Goal: Task Accomplishment & Management: Manage account settings

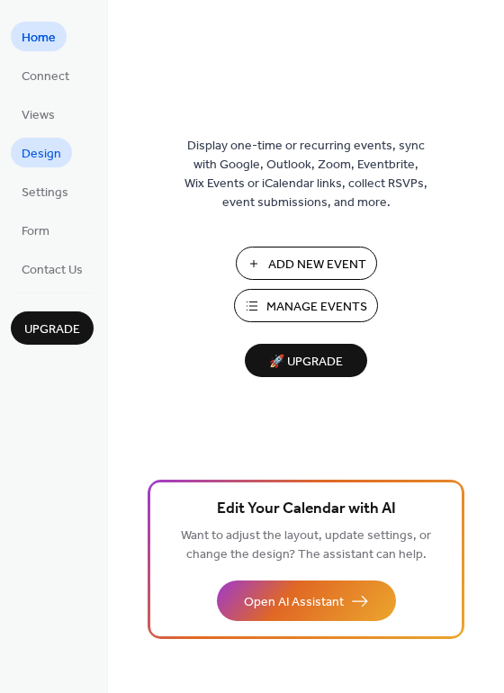
click at [36, 154] on span "Design" at bounding box center [42, 154] width 40 height 19
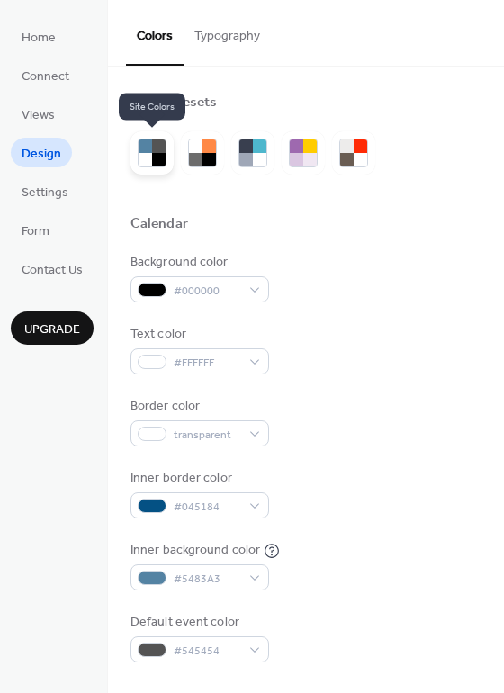
click at [150, 157] on div at bounding box center [146, 160] width 14 height 14
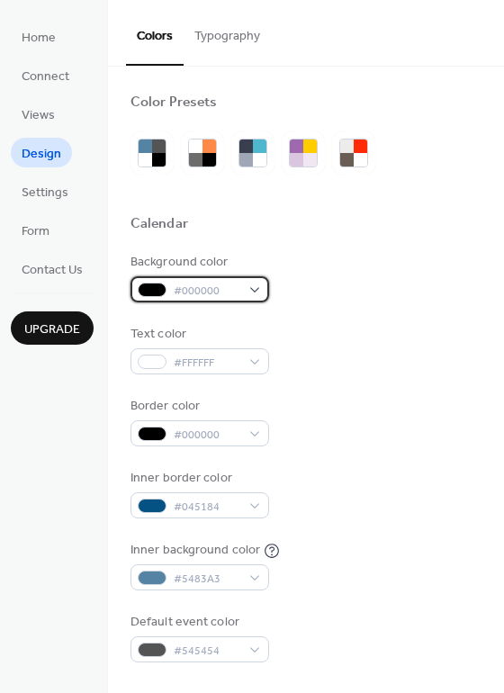
click at [157, 284] on div at bounding box center [152, 290] width 29 height 14
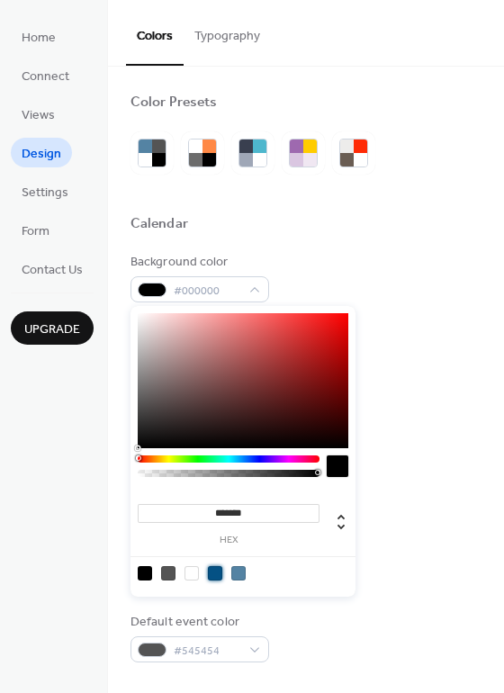
click at [215, 576] on div at bounding box center [215, 573] width 14 height 14
type input "*******"
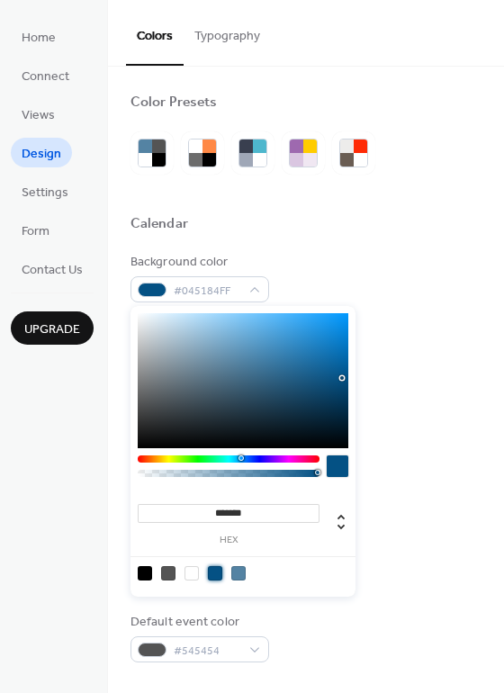
click at [435, 311] on div "Background color #045184FF Text color #FFFFFF Border color #000000 Inner border…" at bounding box center [306, 458] width 351 height 410
click at [167, 284] on div "#045184FF" at bounding box center [200, 289] width 139 height 26
type input "*"
click at [218, 474] on div at bounding box center [228, 473] width 176 height 7
type input "**********"
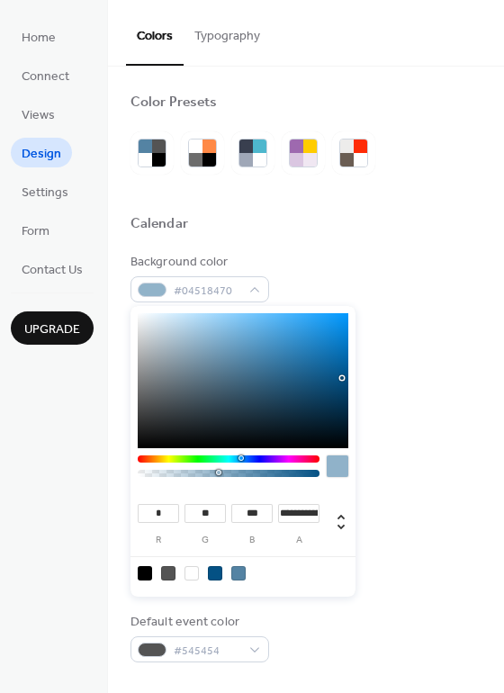
click at [283, 476] on div at bounding box center [228, 473] width 176 height 7
click at [239, 570] on div at bounding box center [238, 573] width 14 height 14
type input "**"
type input "***"
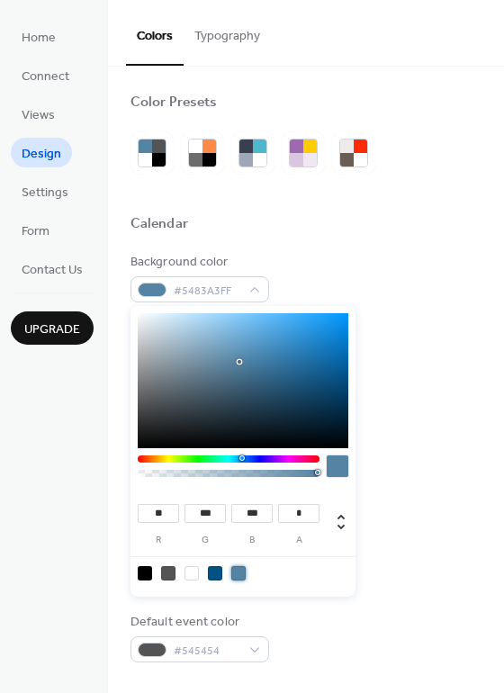
click at [239, 477] on div at bounding box center [229, 470] width 182 height 31
type input "**********"
click at [220, 473] on div at bounding box center [228, 473] width 176 height 7
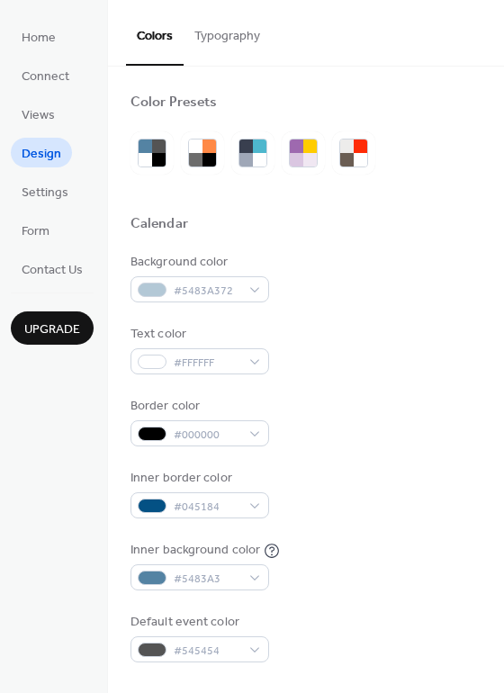
click at [464, 293] on div "Background color #5483A372" at bounding box center [306, 278] width 351 height 50
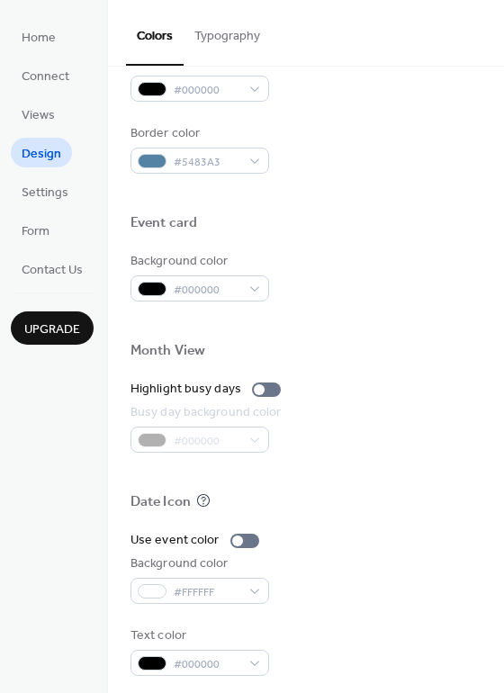
scroll to position [771, 0]
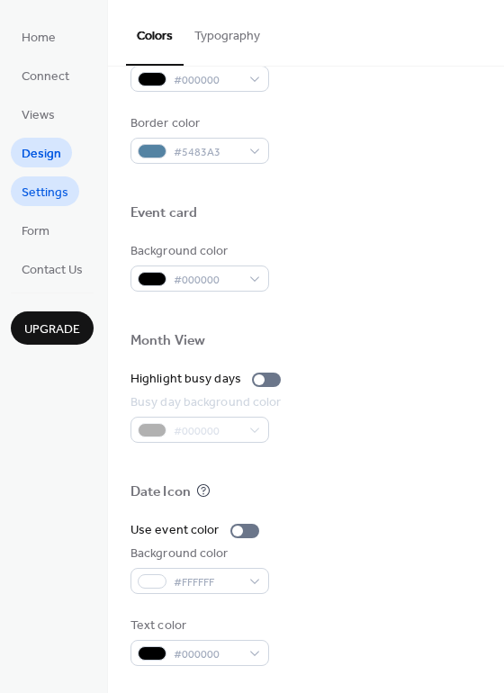
click at [57, 192] on span "Settings" at bounding box center [45, 193] width 47 height 19
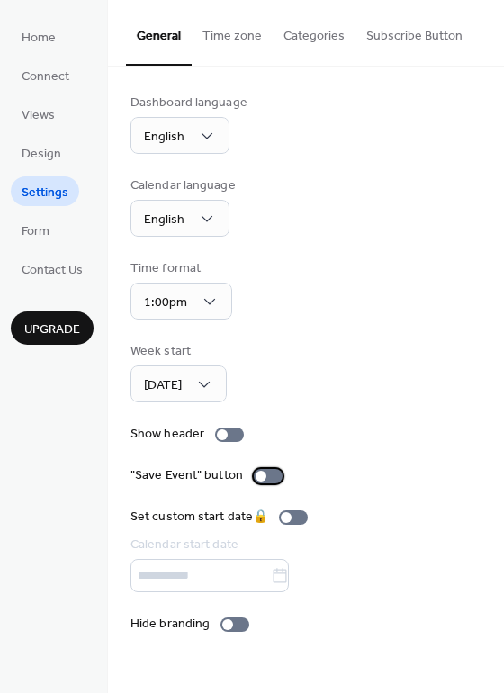
click at [271, 475] on div at bounding box center [268, 476] width 29 height 14
click at [232, 435] on div at bounding box center [229, 435] width 29 height 14
click at [231, 435] on div at bounding box center [236, 434] width 11 height 11
click at [50, 227] on span "Form" at bounding box center [36, 231] width 28 height 19
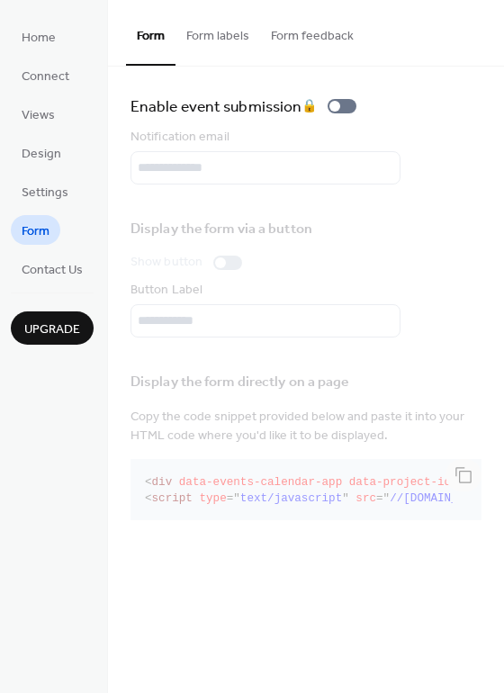
click at [49, 172] on ul "Home Connect Views Design Settings Form Contact Us" at bounding box center [52, 153] width 83 height 262
click at [47, 146] on span "Design" at bounding box center [42, 154] width 40 height 19
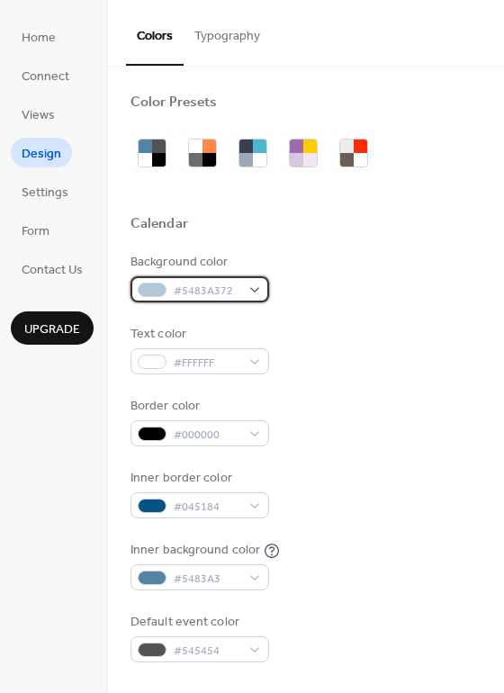
click at [251, 286] on div "#5483A372" at bounding box center [200, 289] width 139 height 26
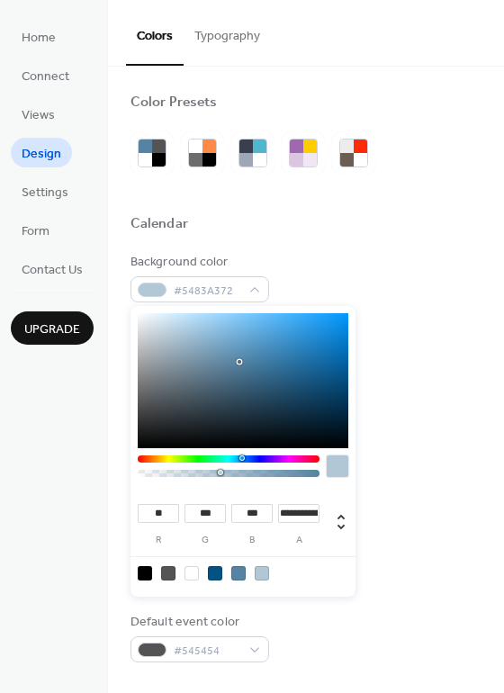
click at [293, 516] on input "**********" at bounding box center [298, 513] width 41 height 19
type input "**"
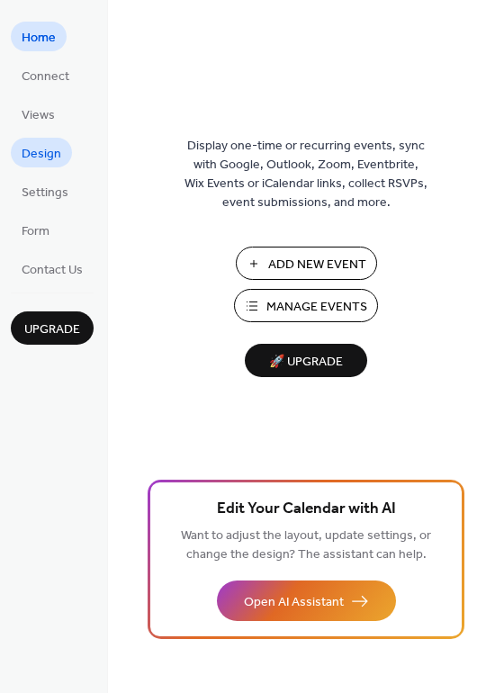
click at [45, 149] on span "Design" at bounding box center [42, 154] width 40 height 19
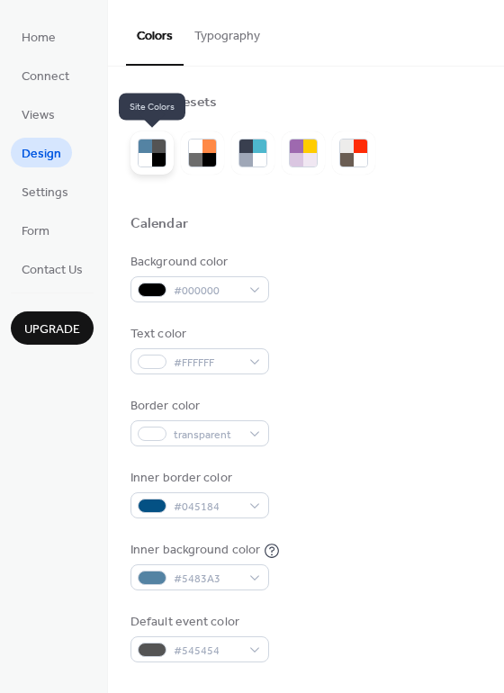
click at [160, 156] on div at bounding box center [159, 160] width 14 height 14
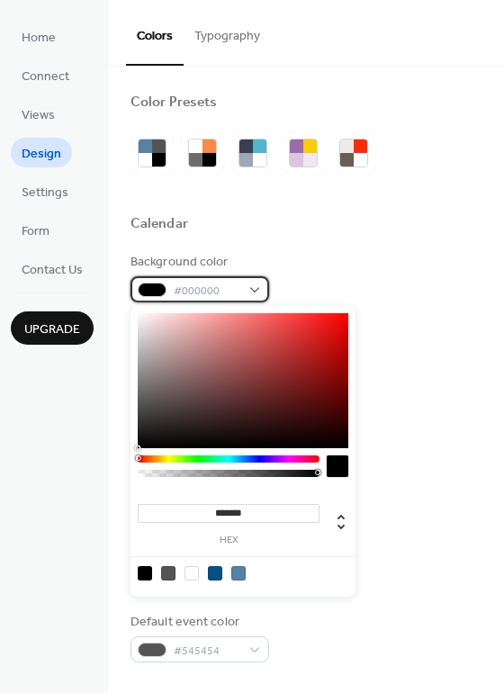
click at [242, 287] on div "#000000" at bounding box center [200, 289] width 139 height 26
click at [235, 574] on div at bounding box center [238, 573] width 14 height 14
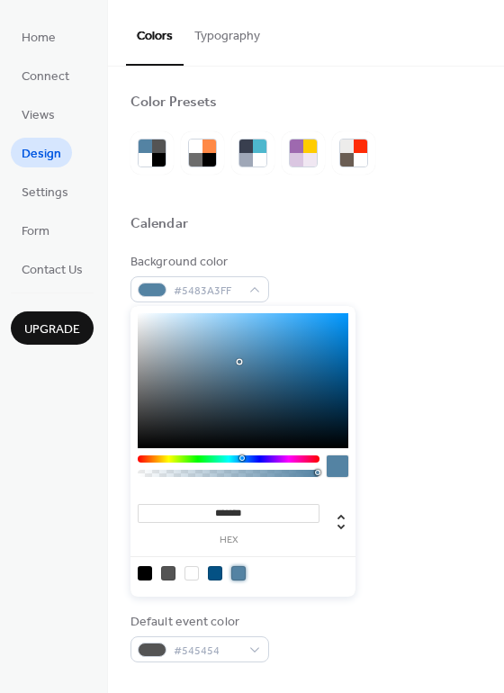
click at [291, 530] on div "******* hex" at bounding box center [229, 522] width 182 height 45
click at [232, 539] on label "hex" at bounding box center [229, 541] width 182 height 10
click at [232, 523] on input "*******" at bounding box center [229, 513] width 182 height 19
click at [345, 521] on icon at bounding box center [341, 522] width 22 height 22
type input "**"
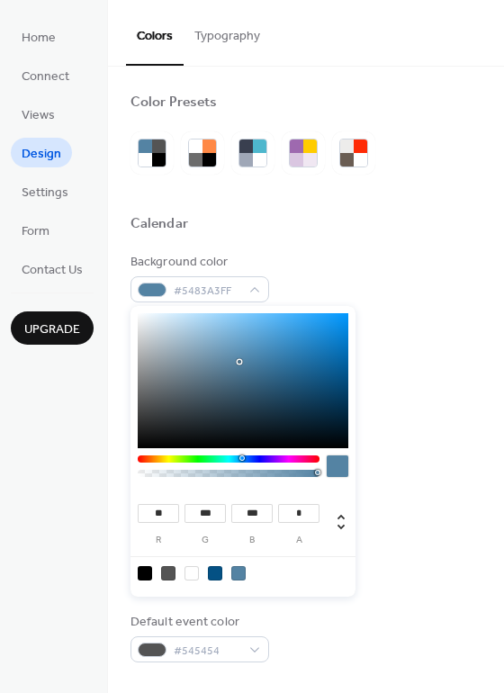
click at [300, 512] on input "*" at bounding box center [298, 513] width 41 height 19
type input "**"
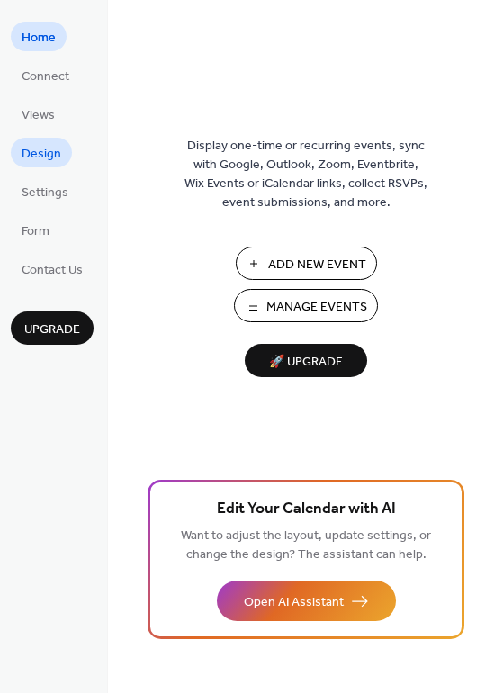
click at [47, 160] on span "Design" at bounding box center [42, 154] width 40 height 19
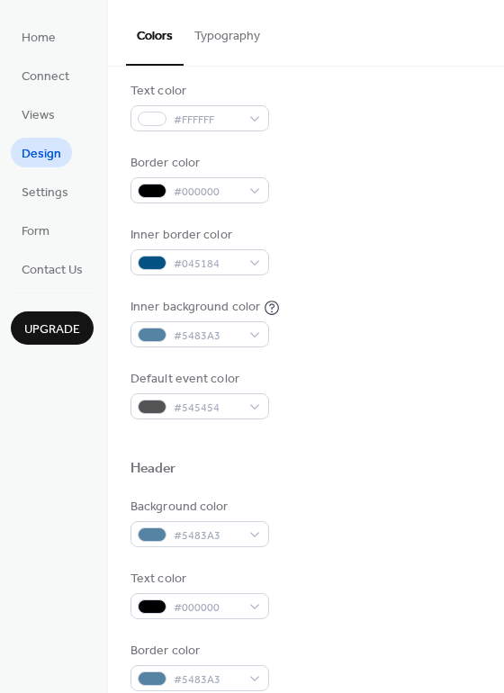
scroll to position [230, 0]
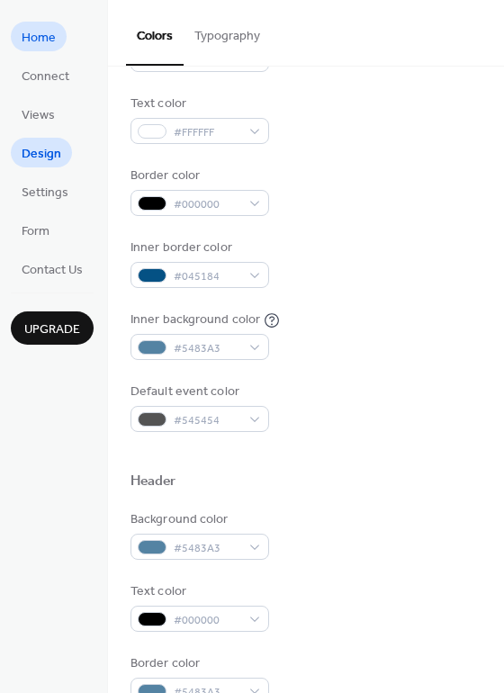
click at [36, 48] on span "Home" at bounding box center [39, 38] width 34 height 19
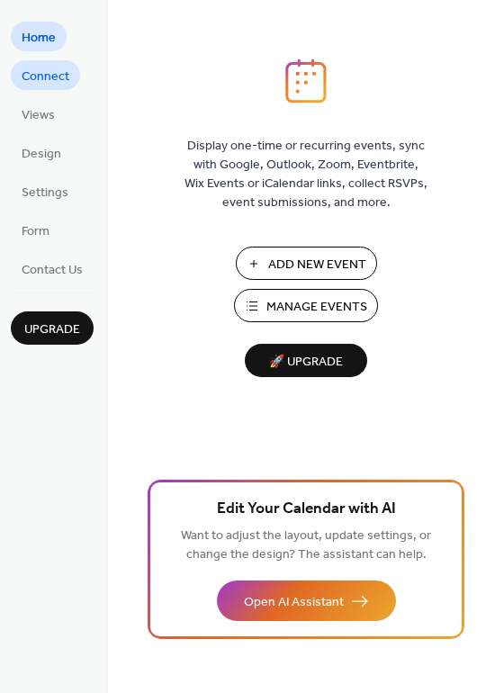
click at [41, 74] on span "Connect" at bounding box center [46, 77] width 48 height 19
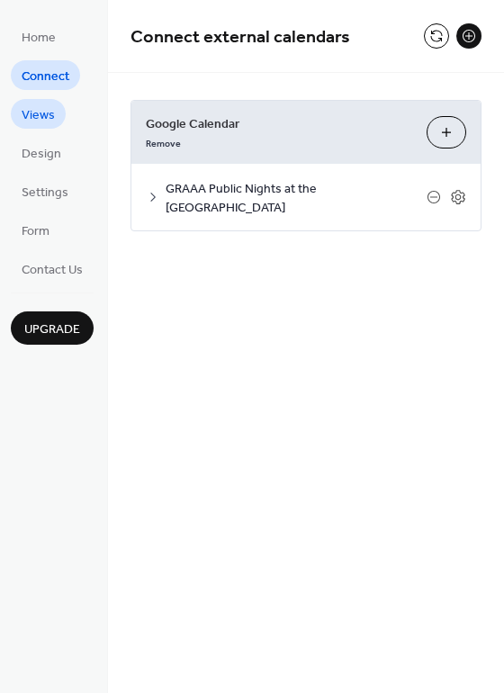
click at [39, 122] on span "Views" at bounding box center [38, 115] width 33 height 19
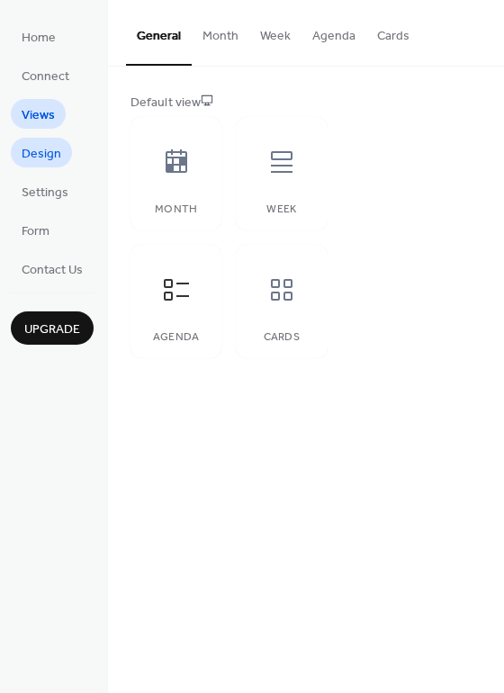
click at [47, 161] on span "Design" at bounding box center [42, 154] width 40 height 19
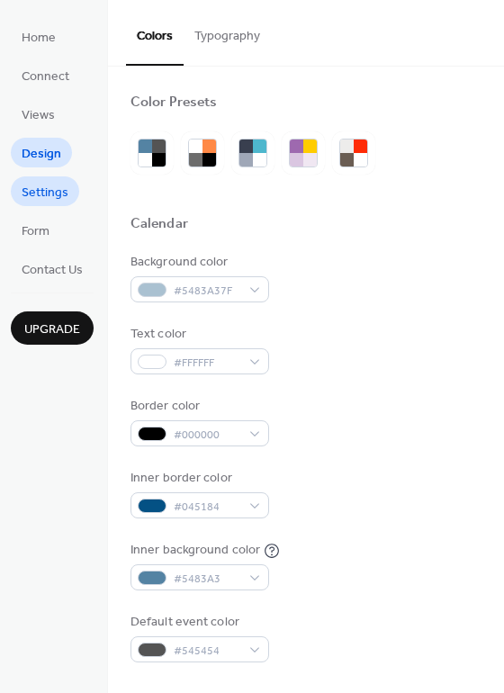
click at [56, 184] on span "Settings" at bounding box center [45, 193] width 47 height 19
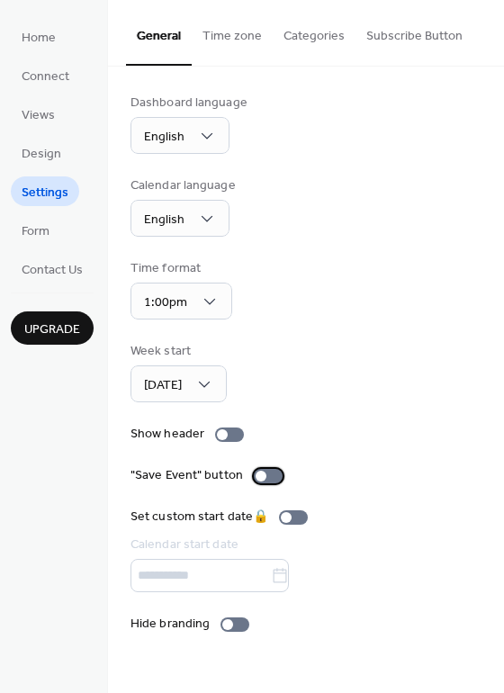
click at [271, 474] on div at bounding box center [268, 476] width 29 height 14
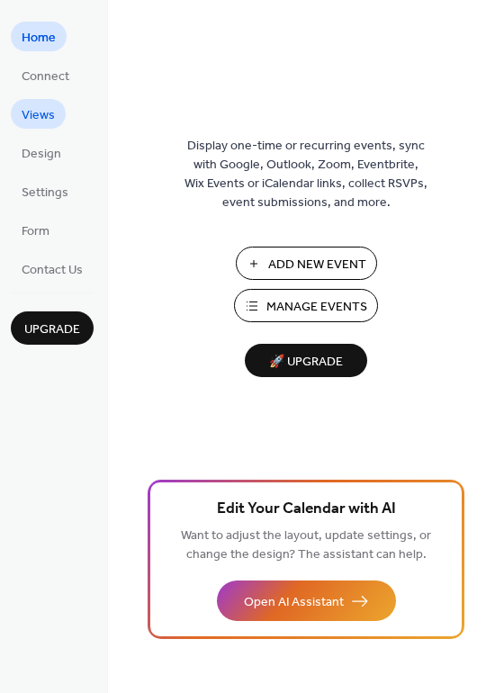
click at [38, 118] on span "Views" at bounding box center [38, 115] width 33 height 19
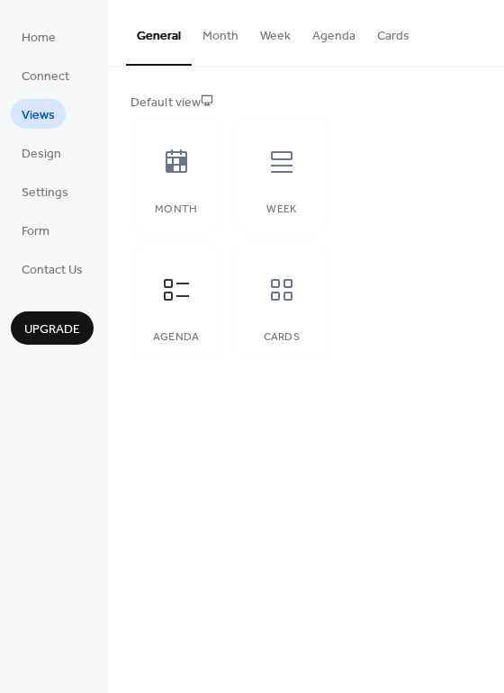
click at [313, 40] on button "Agenda" at bounding box center [334, 32] width 65 height 64
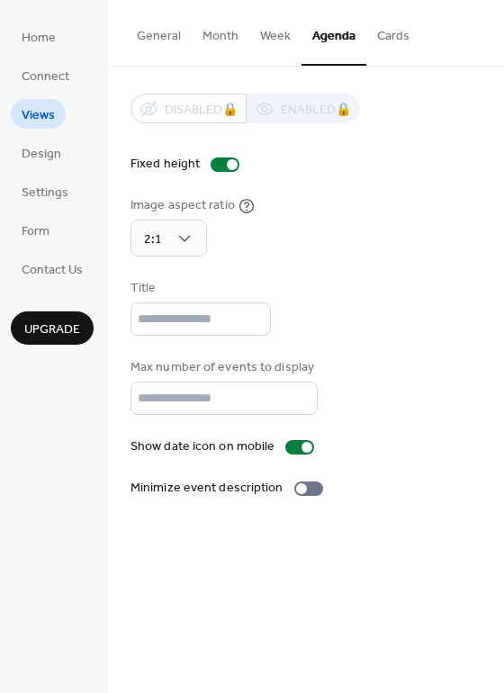
click at [394, 38] on button "Cards" at bounding box center [393, 32] width 54 height 64
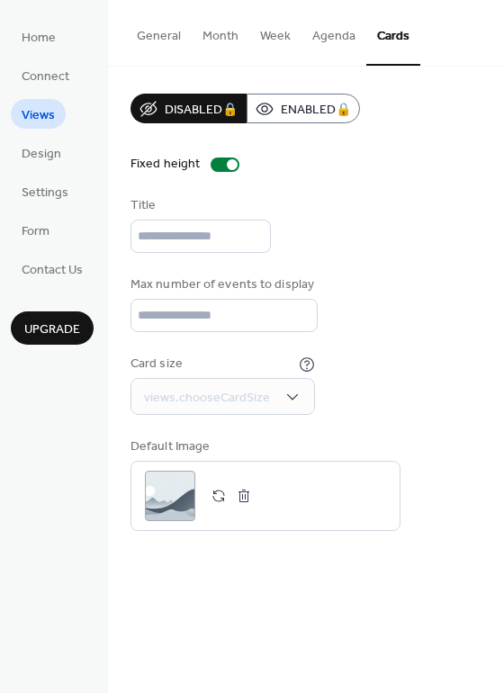
click at [333, 41] on button "Agenda" at bounding box center [334, 32] width 65 height 64
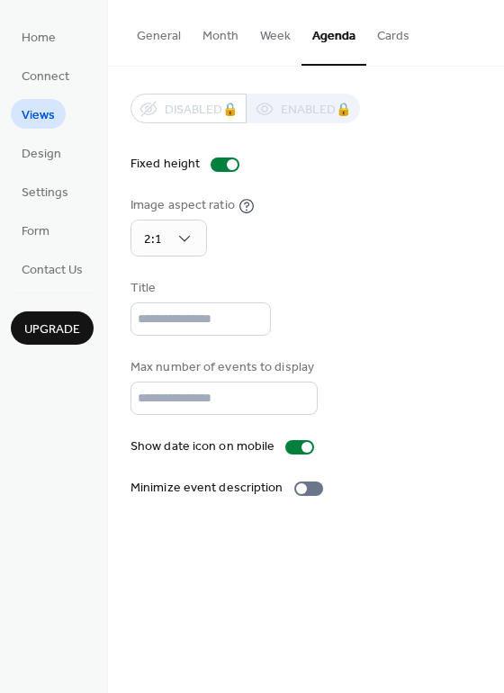
click at [279, 44] on button "Week" at bounding box center [275, 32] width 52 height 64
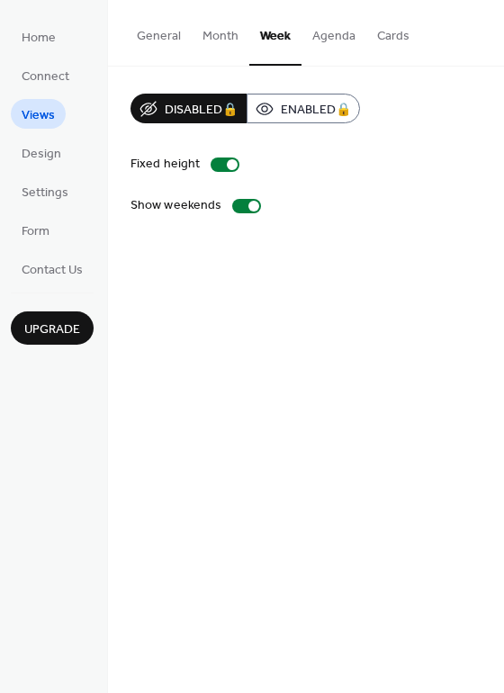
click at [328, 39] on button "Agenda" at bounding box center [334, 32] width 65 height 64
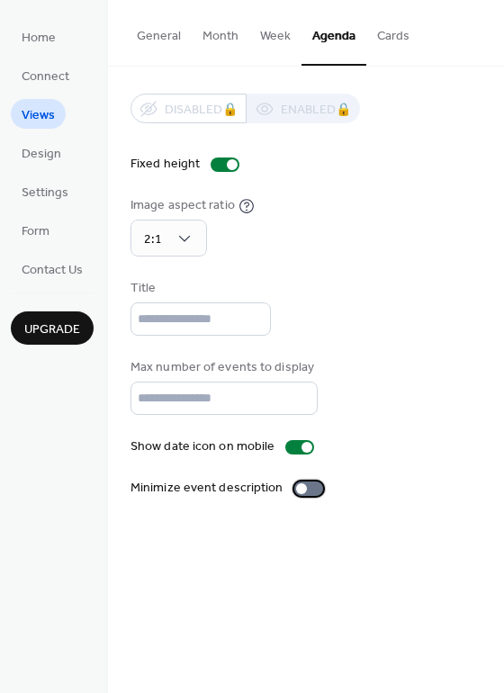
click at [307, 489] on div at bounding box center [308, 489] width 29 height 14
click at [311, 489] on div at bounding box center [316, 488] width 11 height 11
click at [31, 151] on span "Design" at bounding box center [42, 154] width 40 height 19
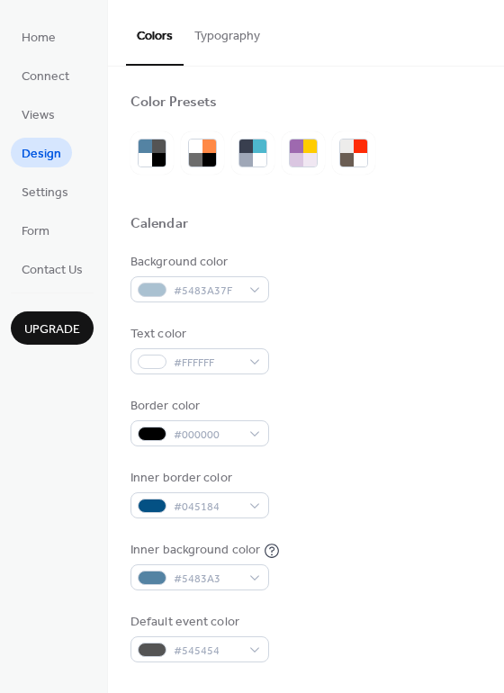
click at [223, 42] on button "Typography" at bounding box center [227, 32] width 87 height 64
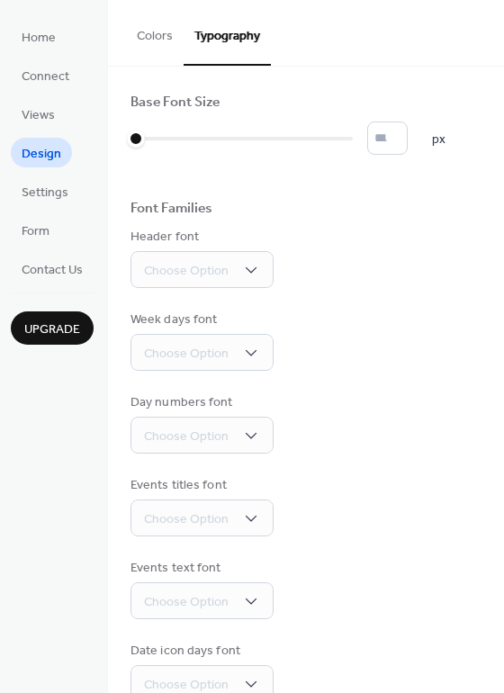
click at [176, 51] on button "Colors" at bounding box center [155, 32] width 58 height 64
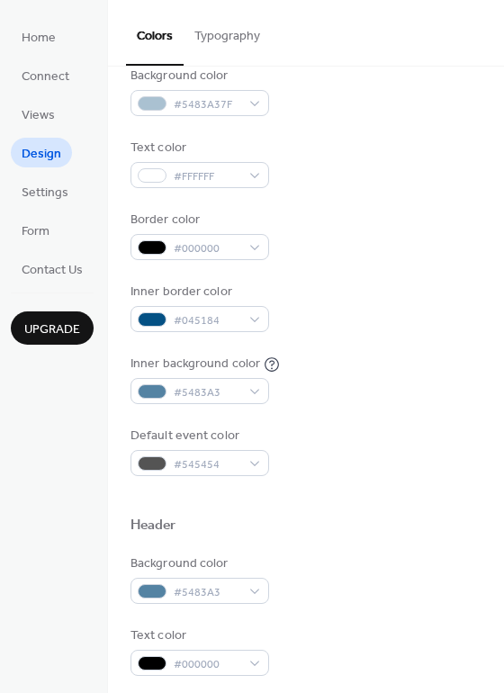
scroll to position [270, 0]
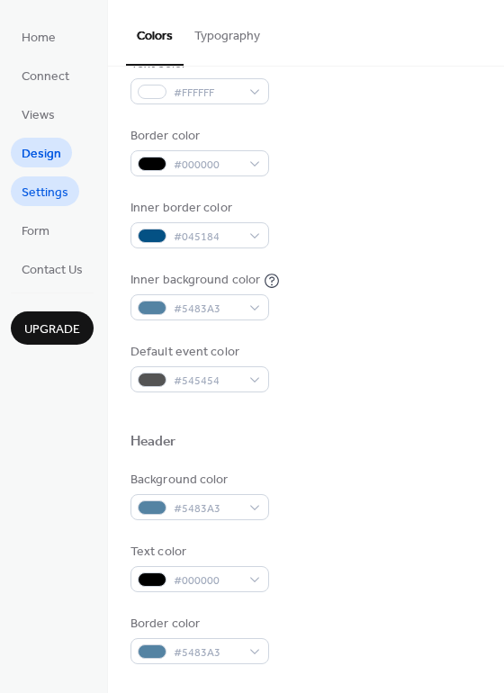
click at [49, 200] on span "Settings" at bounding box center [45, 193] width 47 height 19
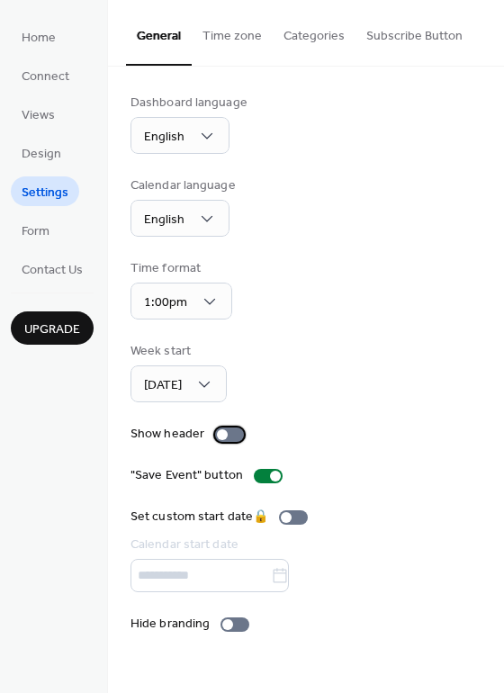
click at [233, 435] on div at bounding box center [229, 435] width 29 height 14
click at [236, 437] on div at bounding box center [236, 434] width 11 height 11
click at [239, 627] on div at bounding box center [235, 625] width 29 height 14
click at [224, 623] on div at bounding box center [235, 625] width 29 height 14
click at [48, 234] on span "Form" at bounding box center [36, 231] width 28 height 19
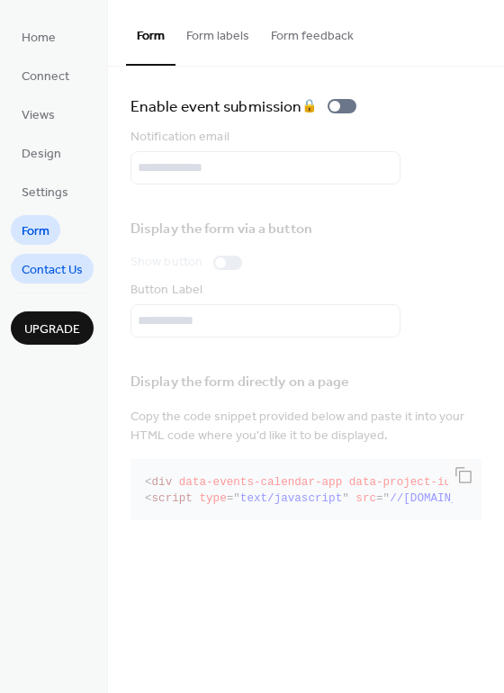
click at [38, 266] on span "Contact Us" at bounding box center [52, 270] width 61 height 19
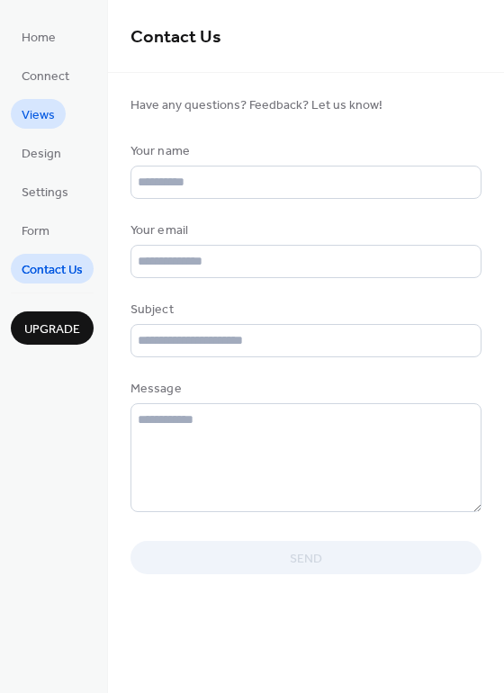
click at [52, 106] on span "Views" at bounding box center [38, 115] width 33 height 19
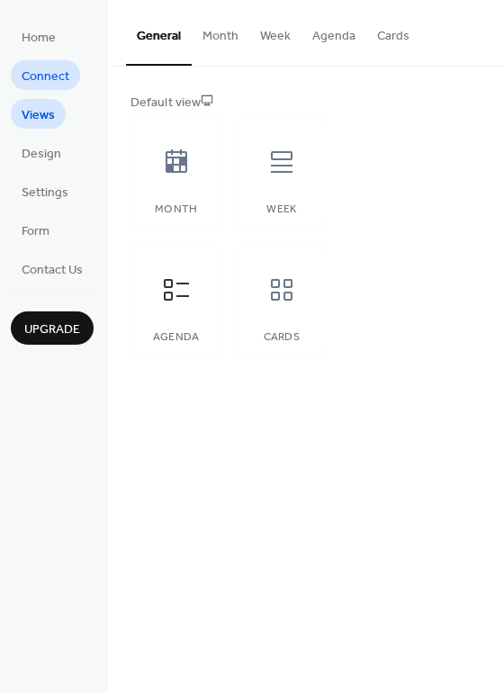
click at [54, 86] on span "Connect" at bounding box center [46, 77] width 48 height 19
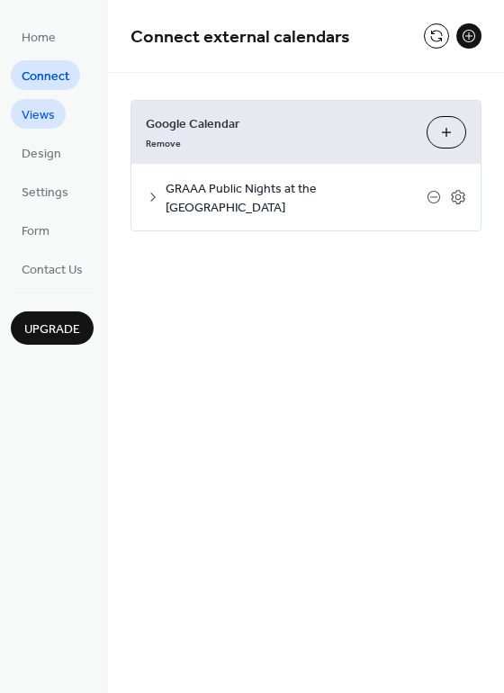
click at [53, 123] on span "Views" at bounding box center [38, 115] width 33 height 19
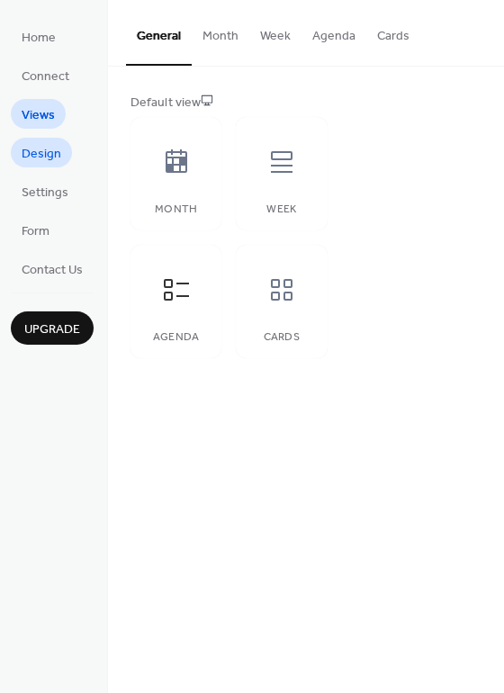
click at [65, 151] on link "Design" at bounding box center [41, 153] width 61 height 30
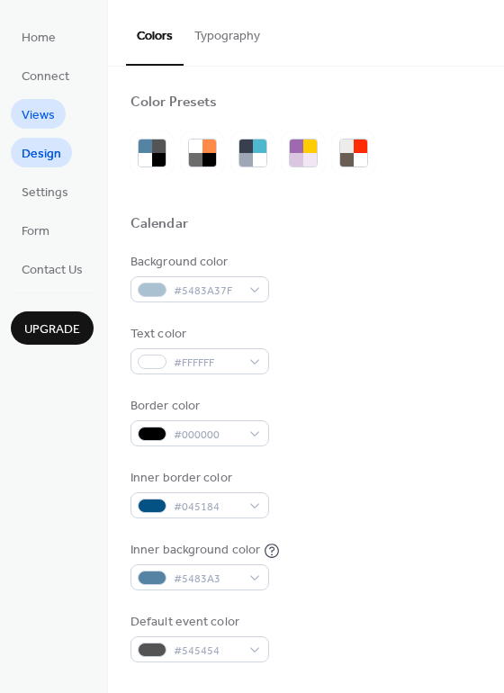
click at [38, 121] on span "Views" at bounding box center [38, 115] width 33 height 19
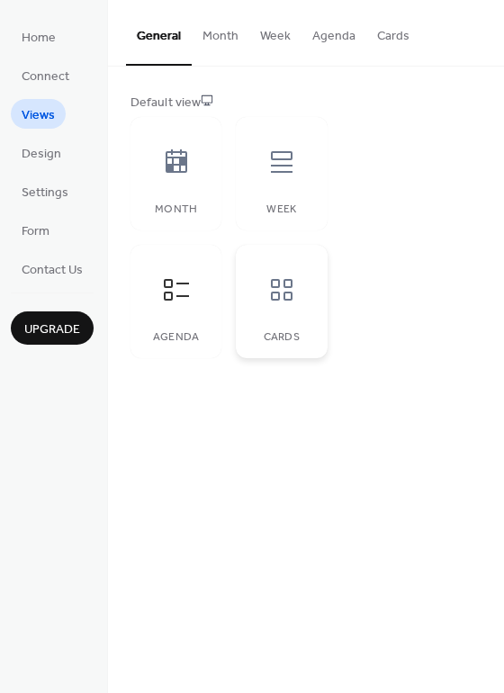
click at [300, 311] on div at bounding box center [282, 290] width 54 height 54
click at [183, 296] on icon at bounding box center [176, 290] width 25 height 22
click at [51, 83] on span "Connect" at bounding box center [46, 77] width 48 height 19
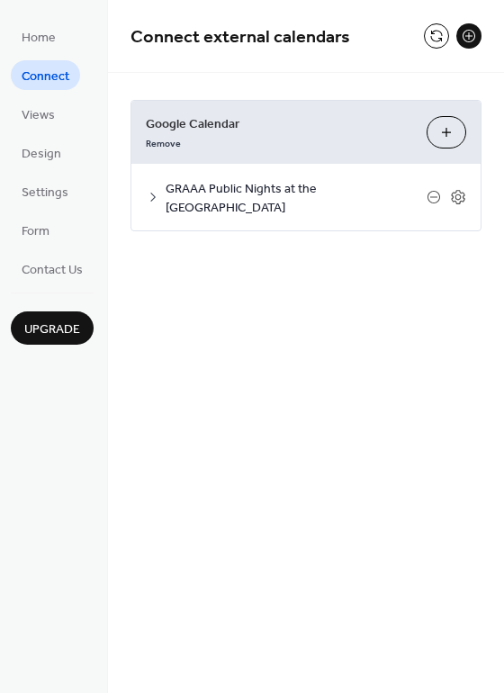
click at [48, 91] on ul "Home Connect Views Design Settings Form Contact Us" at bounding box center [52, 153] width 83 height 262
click at [42, 115] on span "Views" at bounding box center [38, 115] width 33 height 19
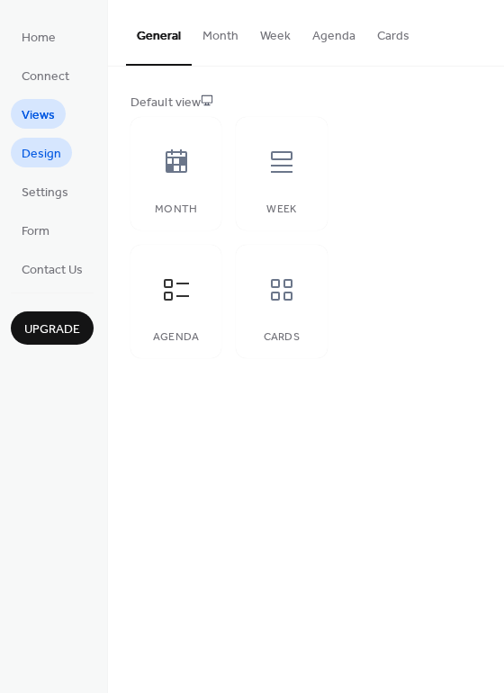
click at [35, 160] on span "Design" at bounding box center [42, 154] width 40 height 19
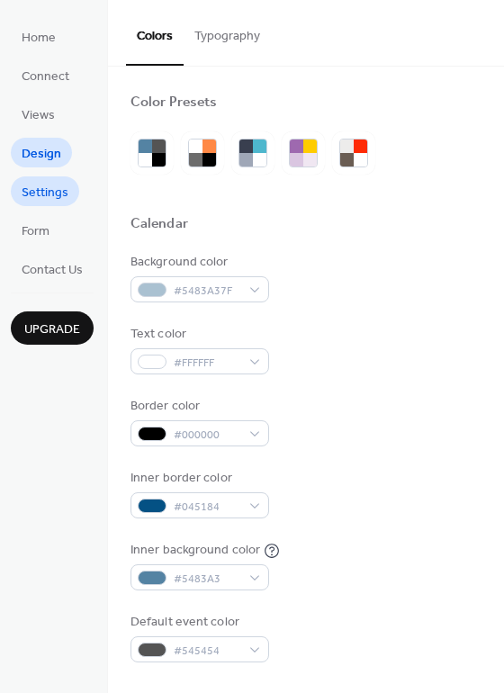
click at [36, 186] on span "Settings" at bounding box center [45, 193] width 47 height 19
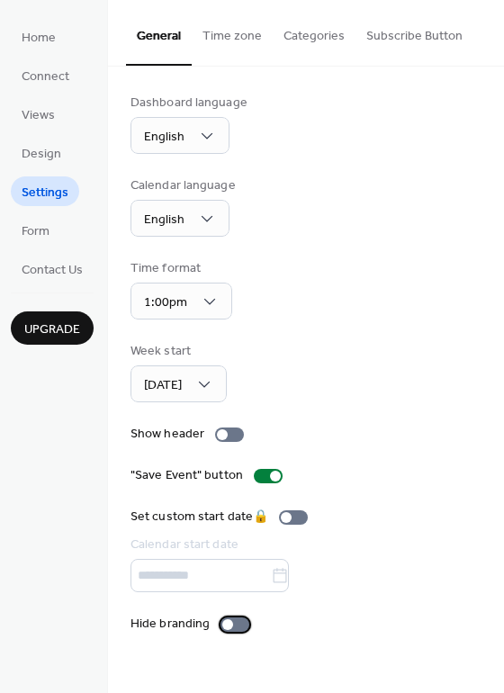
click at [232, 618] on div at bounding box center [235, 625] width 29 height 14
click at [23, 240] on span "Form" at bounding box center [36, 231] width 28 height 19
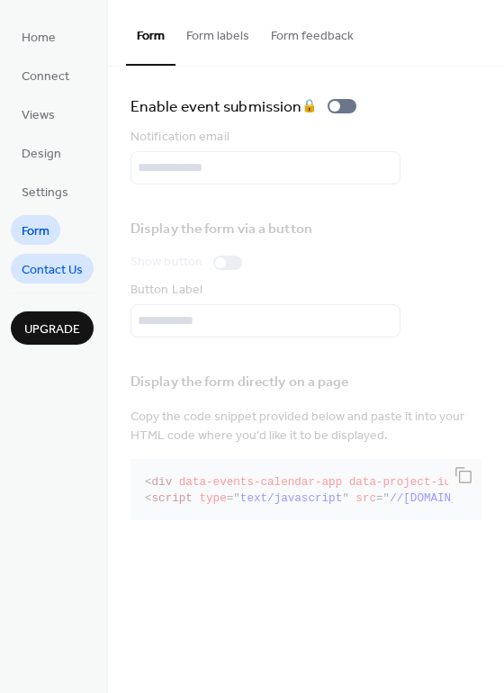
click at [49, 278] on span "Contact Us" at bounding box center [52, 270] width 61 height 19
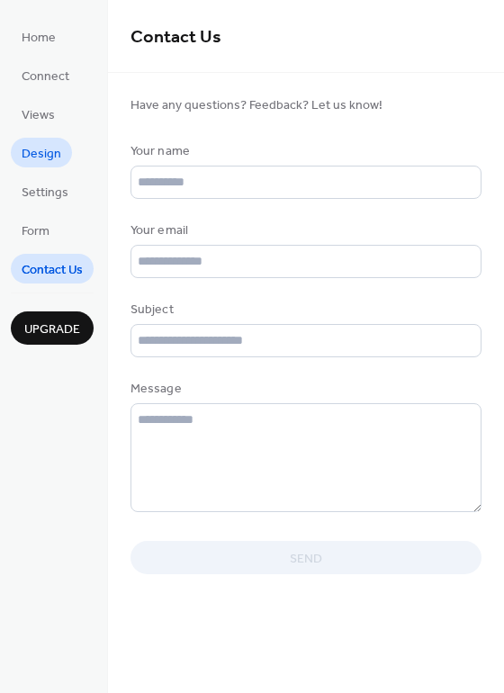
click at [63, 150] on link "Design" at bounding box center [41, 153] width 61 height 30
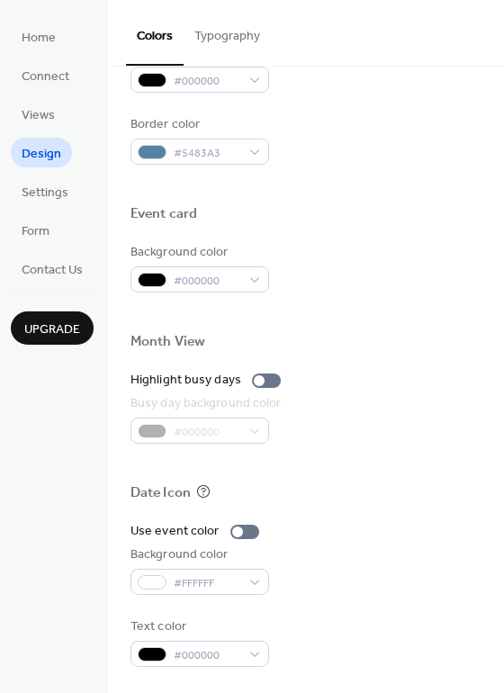
scroll to position [771, 0]
click at [248, 533] on div at bounding box center [244, 531] width 29 height 14
click at [248, 533] on div at bounding box center [252, 531] width 11 height 11
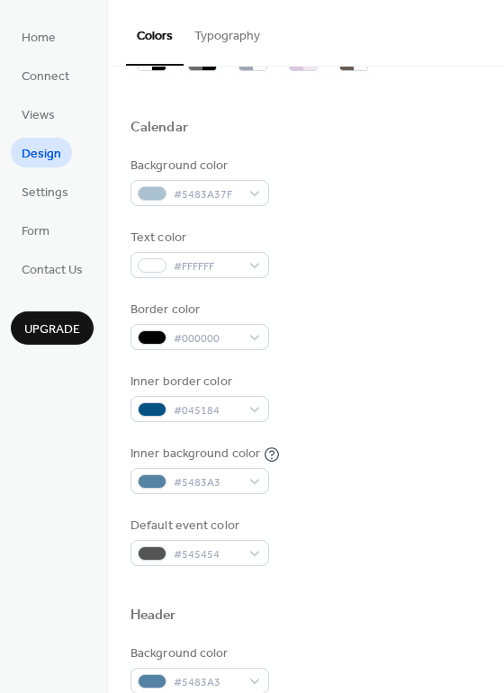
scroll to position [180, 0]
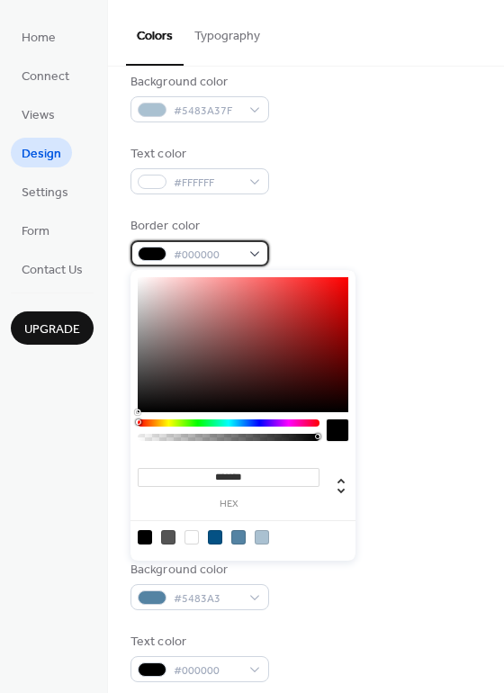
click at [243, 257] on div "#000000" at bounding box center [200, 253] width 139 height 26
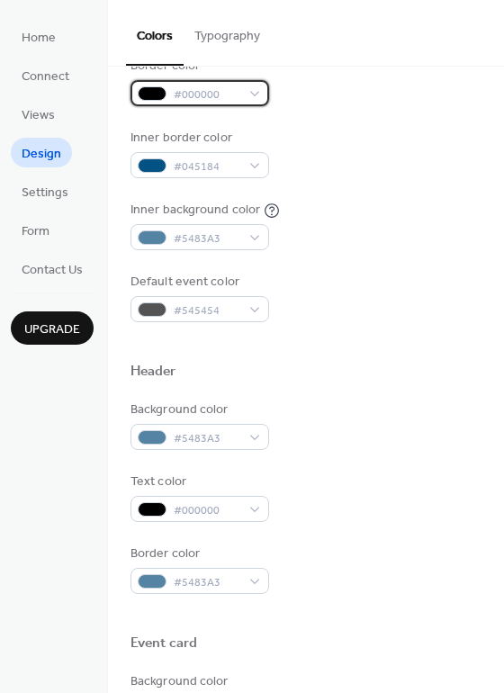
scroll to position [360, 0]
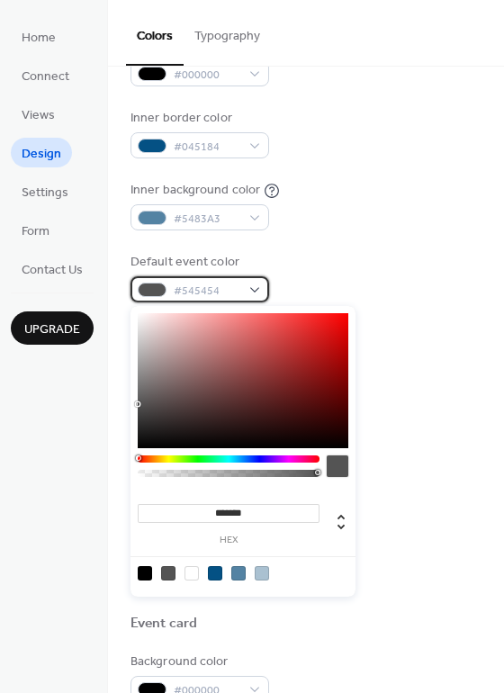
click at [249, 295] on div "#545454" at bounding box center [200, 289] width 139 height 26
click at [345, 530] on icon at bounding box center [341, 522] width 22 height 22
type input "**"
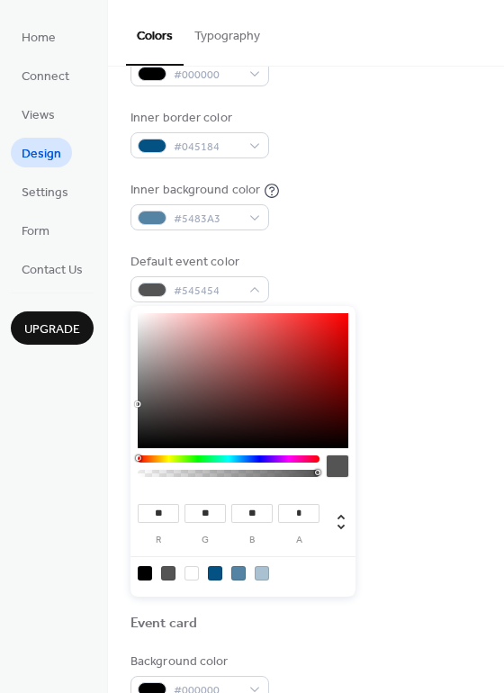
click at [432, 413] on div "Background color #5483A3" at bounding box center [306, 406] width 351 height 50
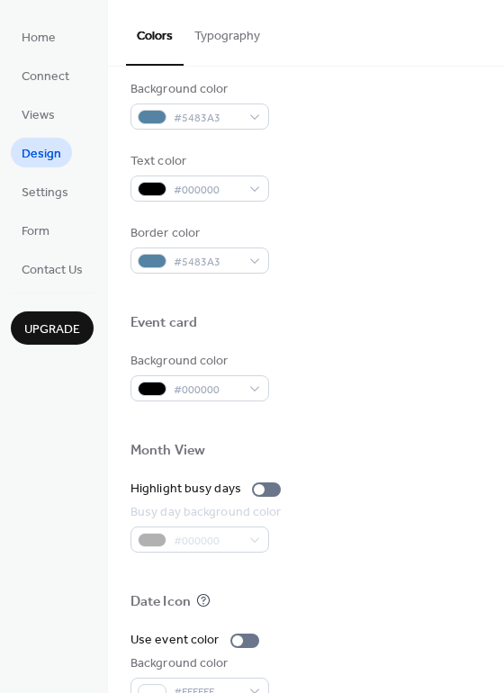
scroll to position [720, 0]
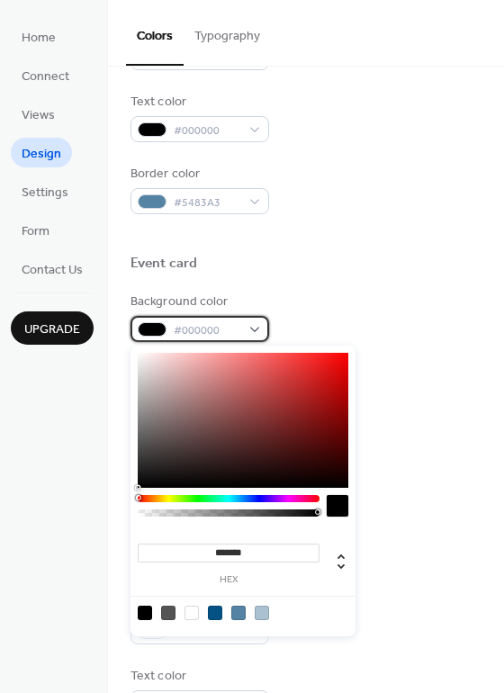
click at [247, 329] on div "#000000" at bounding box center [200, 329] width 139 height 26
click at [246, 330] on div "#000000" at bounding box center [200, 329] width 139 height 26
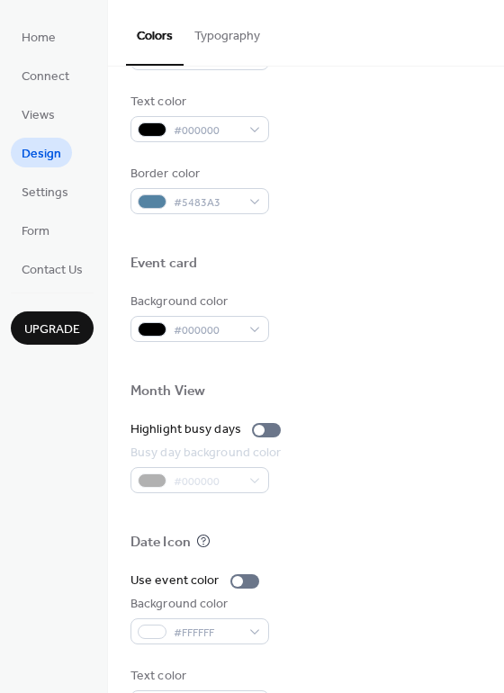
click at [346, 333] on div "Background color #000000" at bounding box center [306, 318] width 351 height 50
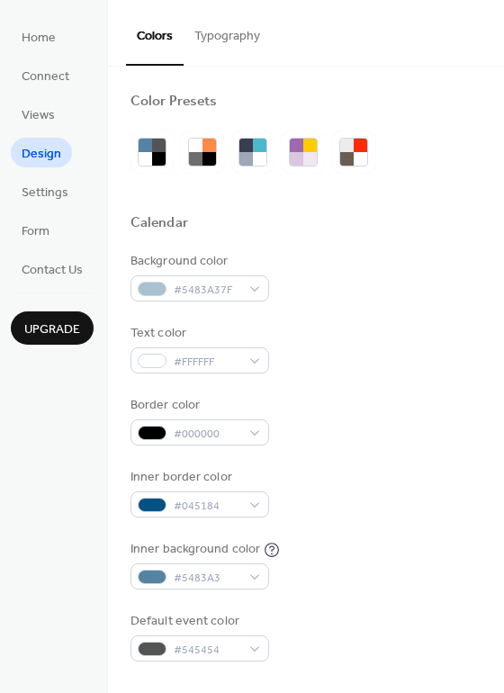
scroll to position [0, 0]
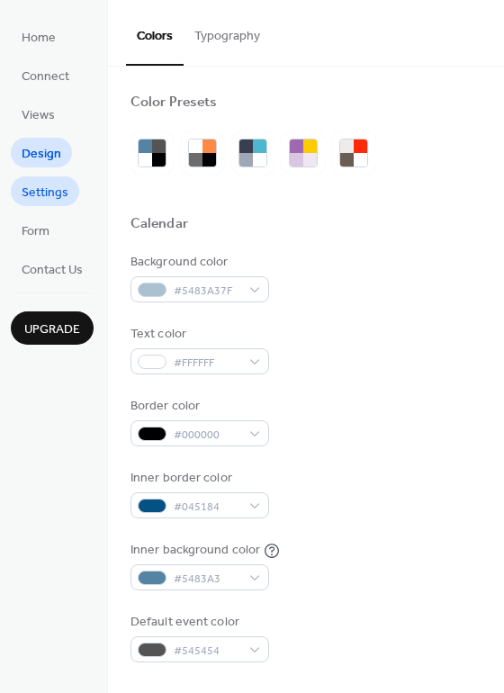
click at [70, 189] on link "Settings" at bounding box center [45, 191] width 68 height 30
